Goal: Find specific page/section: Find specific page/section

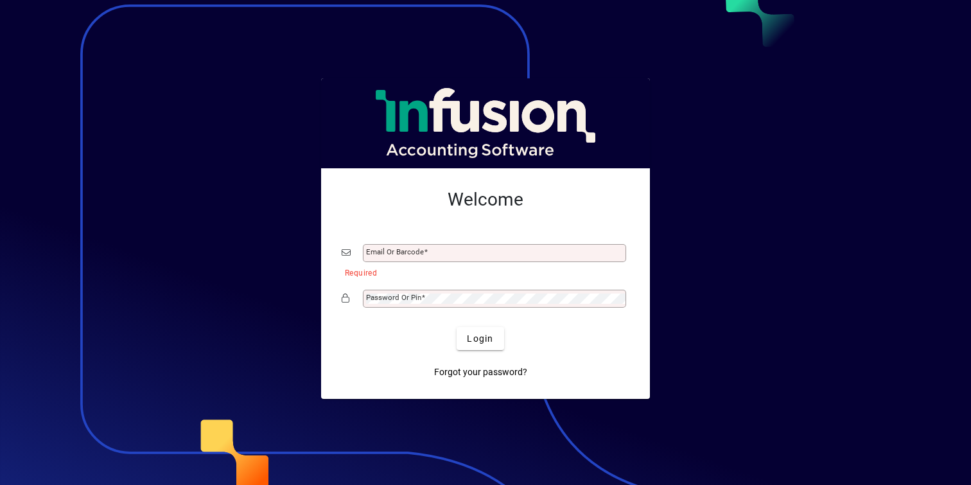
type input "**********"
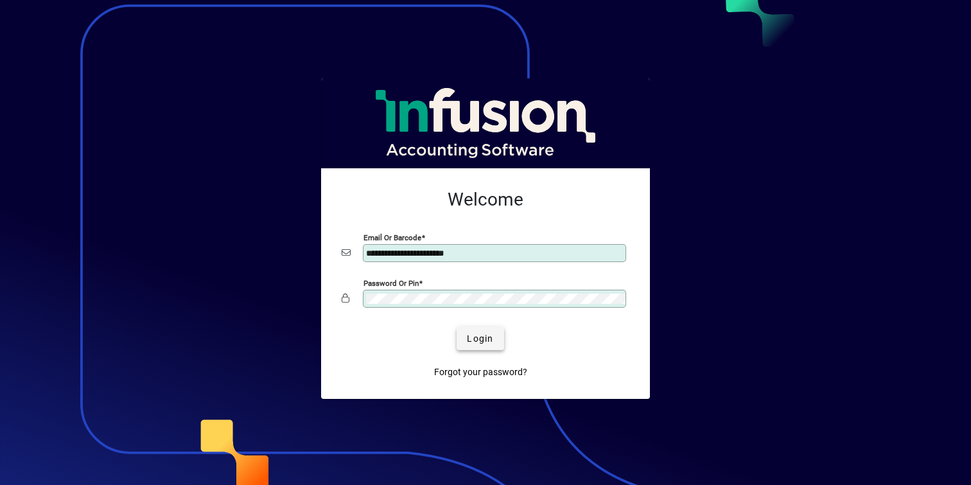
click at [500, 329] on span "submit" at bounding box center [480, 338] width 47 height 31
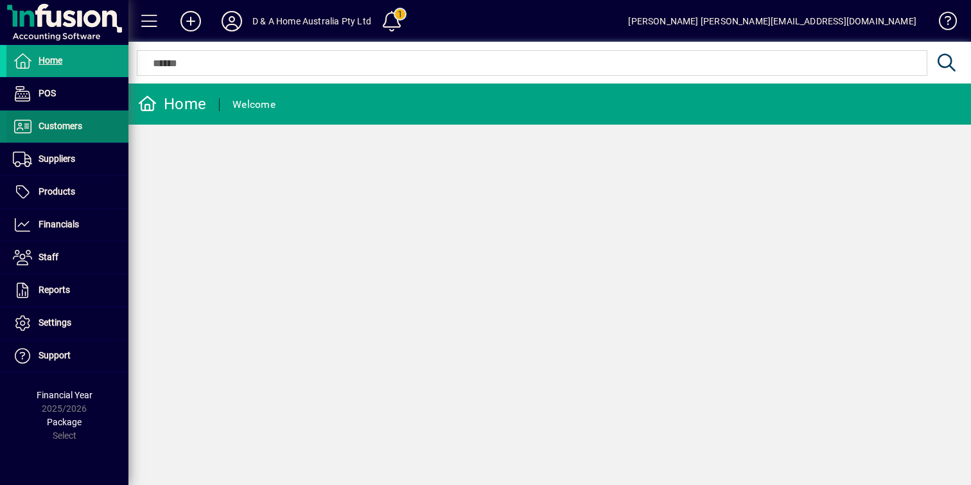
click at [84, 121] on span at bounding box center [67, 126] width 122 height 31
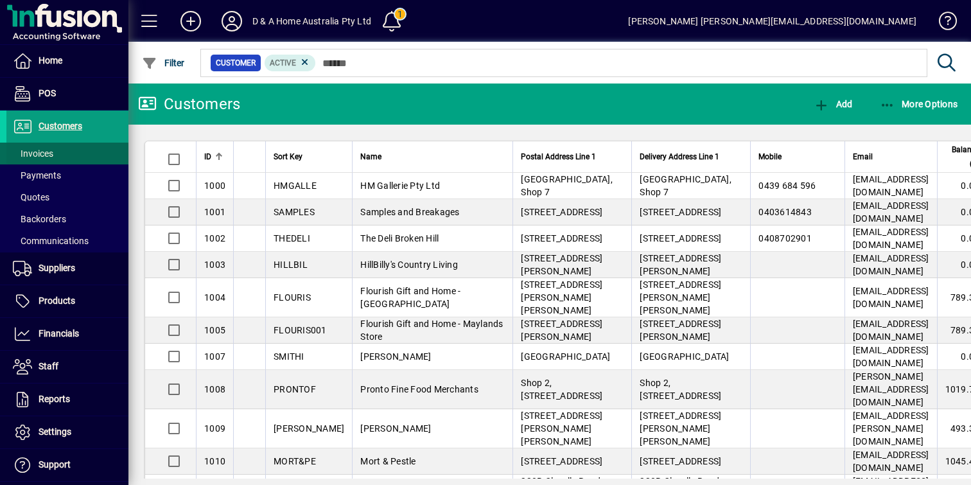
click at [82, 153] on span at bounding box center [67, 153] width 122 height 31
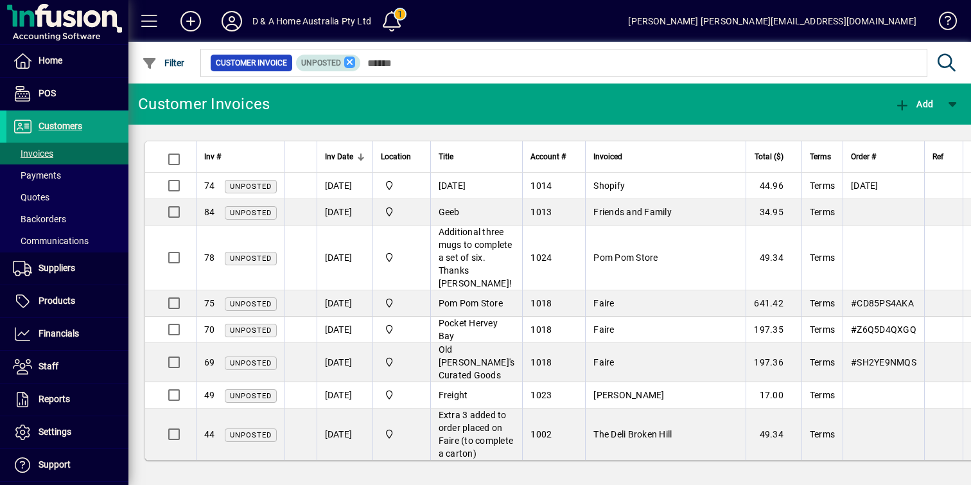
click at [352, 61] on icon at bounding box center [350, 63] width 12 height 12
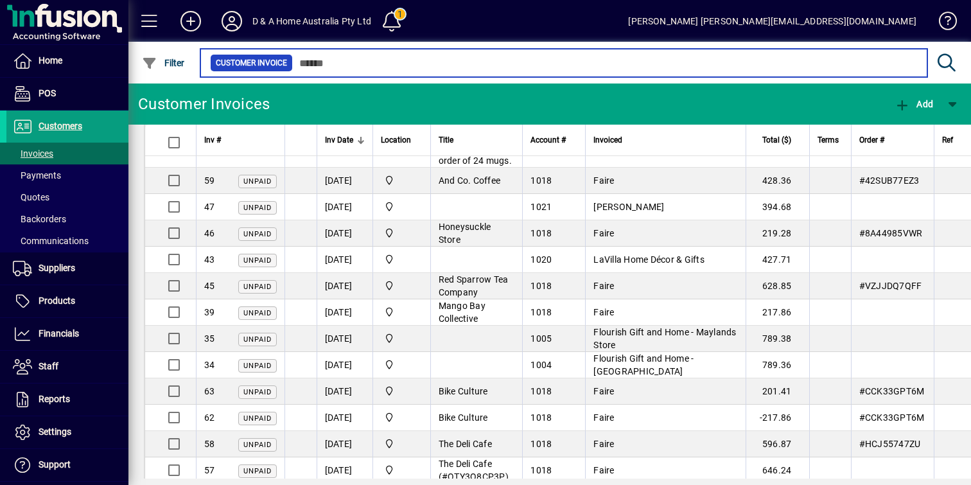
scroll to position [689, 0]
